Goal: Information Seeking & Learning: Learn about a topic

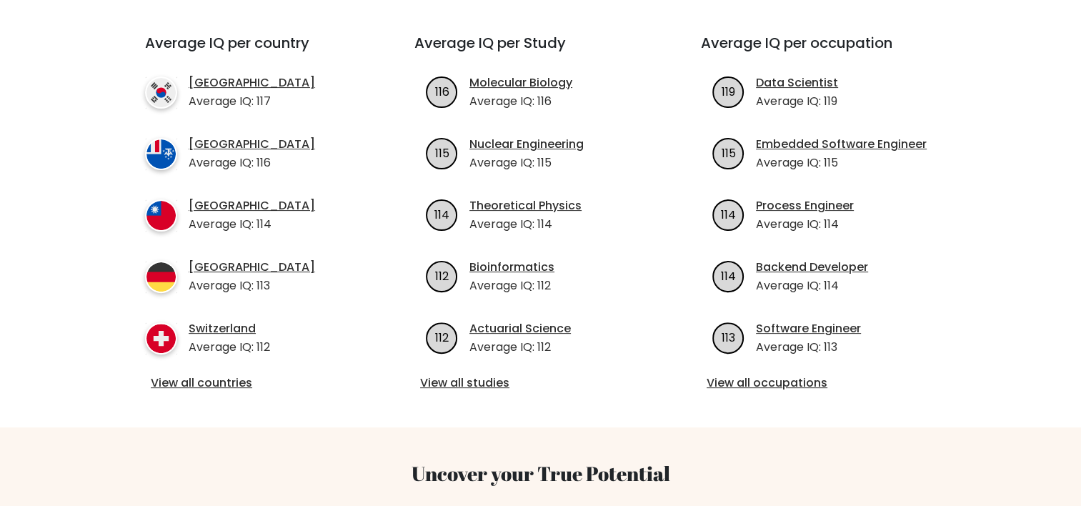
scroll to position [447, 0]
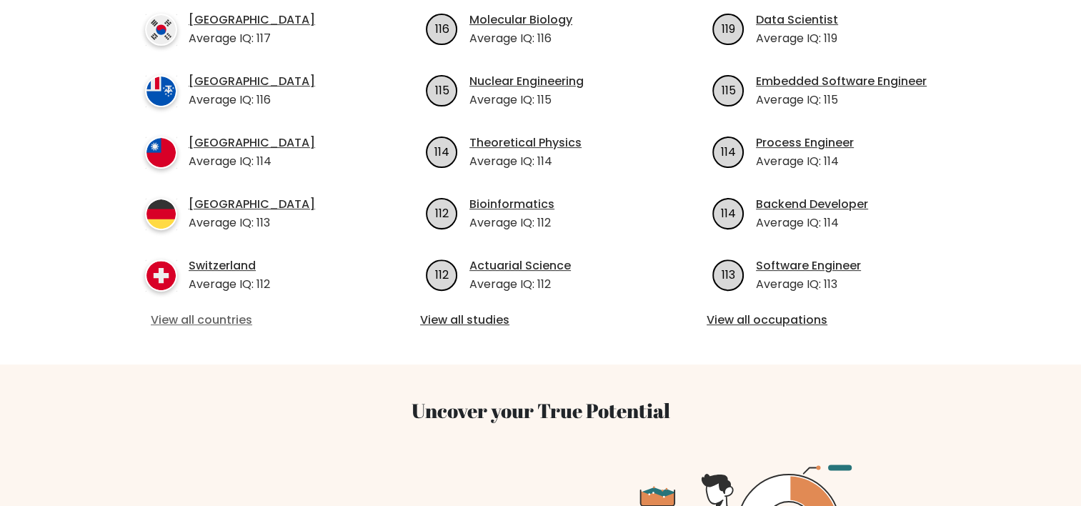
click at [234, 324] on link "View all countries" at bounding box center [254, 319] width 206 height 17
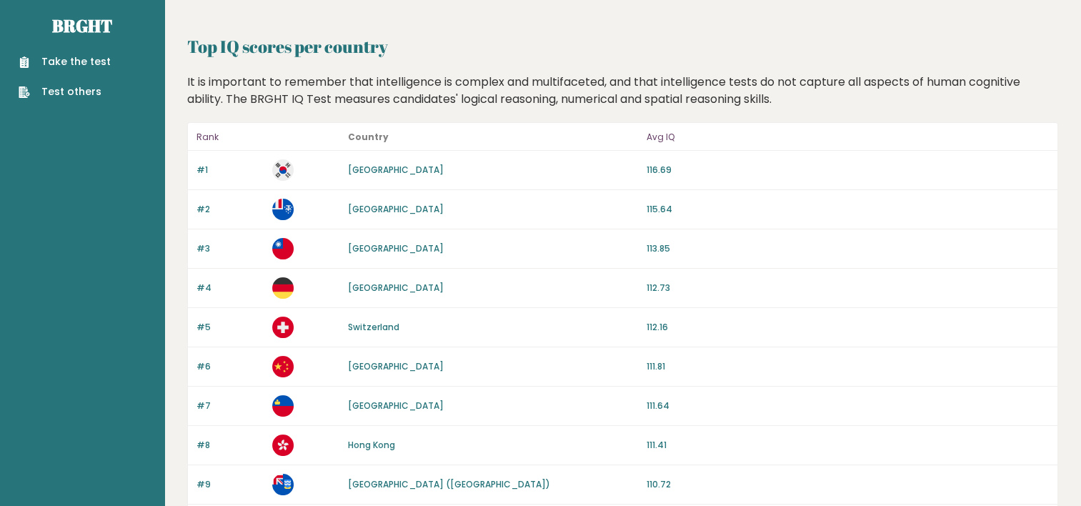
scroll to position [1343, 0]
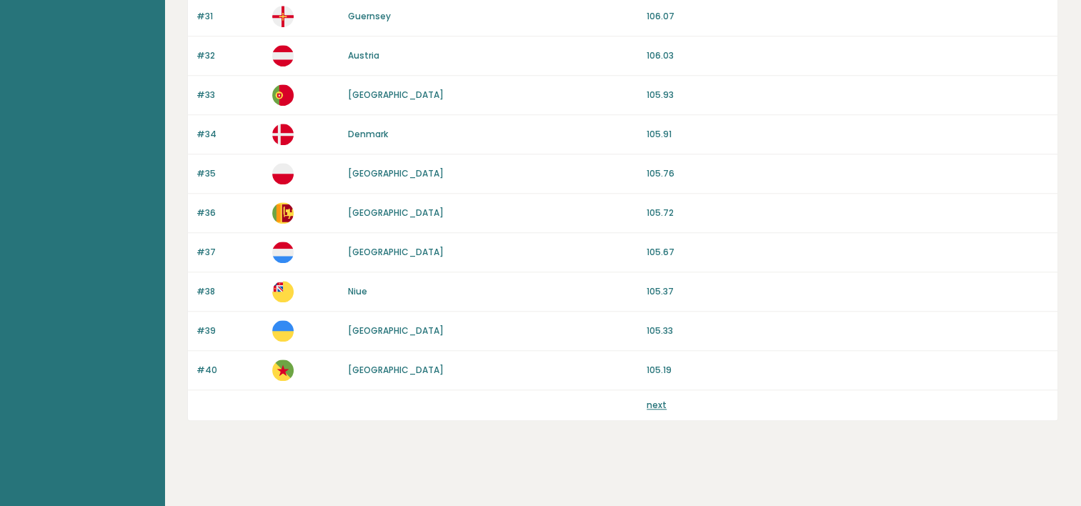
click at [654, 403] on link "next" at bounding box center [657, 405] width 20 height 12
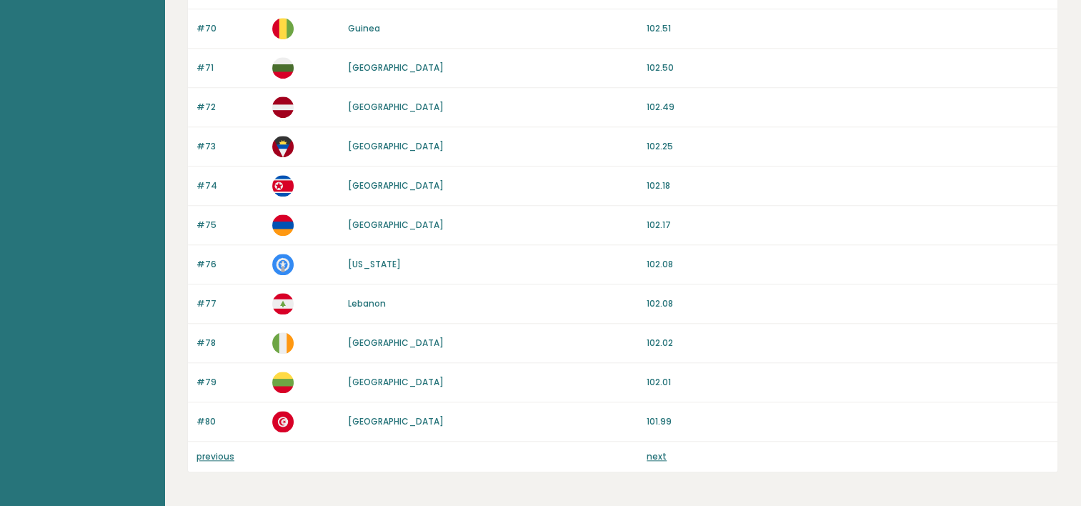
scroll to position [1334, 0]
